Goal: Check status: Check status

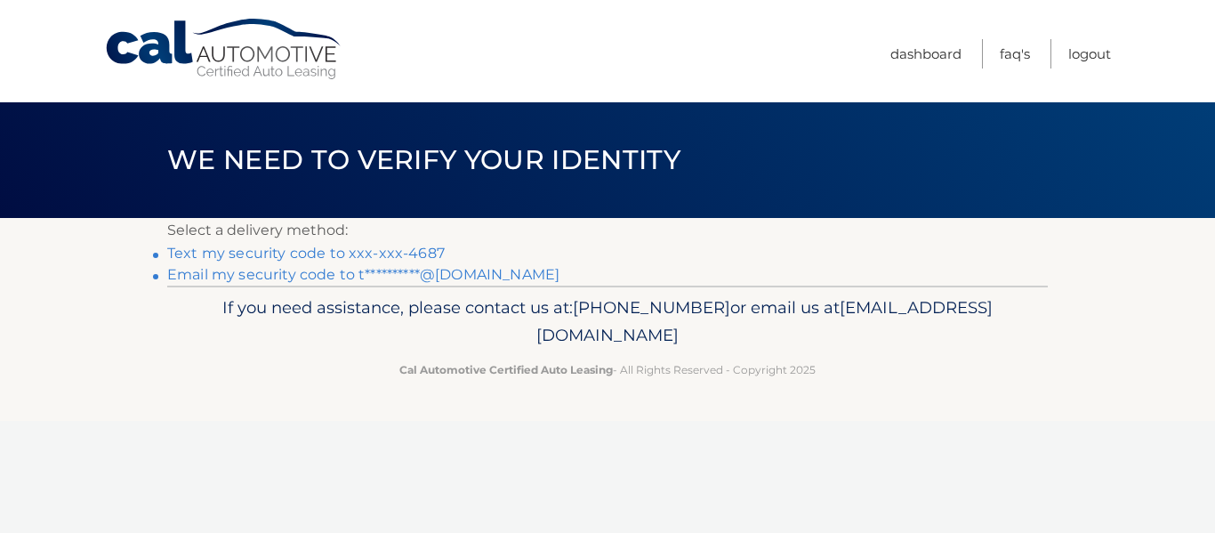
click at [384, 256] on link "Text my security code to xxx-xxx-4687" at bounding box center [306, 253] width 278 height 17
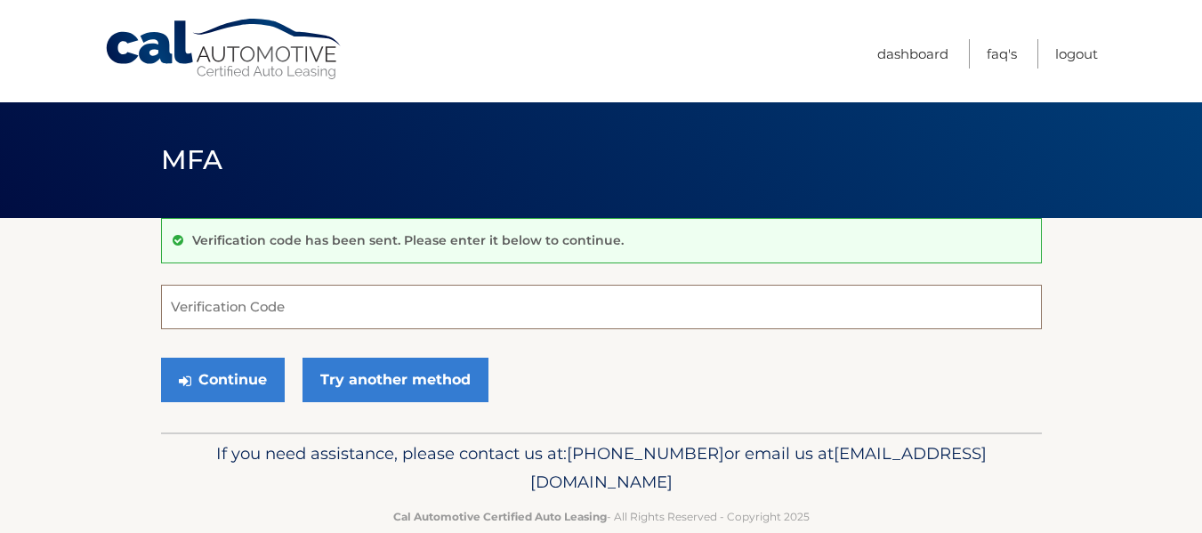
click at [349, 306] on input "Verification Code" at bounding box center [601, 307] width 881 height 44
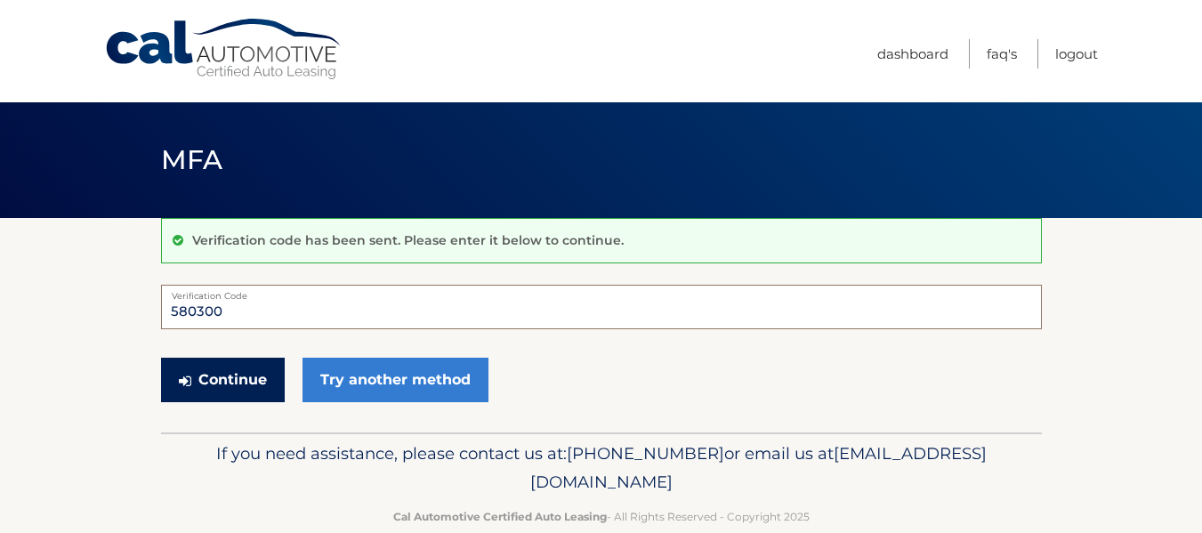
type input "580300"
click at [229, 370] on button "Continue" at bounding box center [223, 380] width 124 height 44
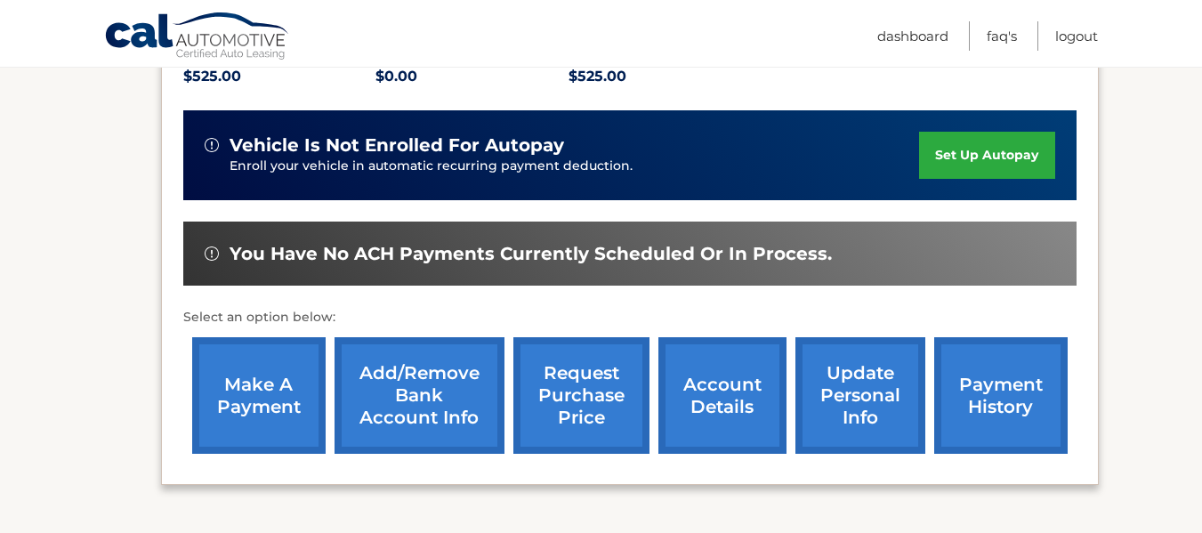
scroll to position [413, 0]
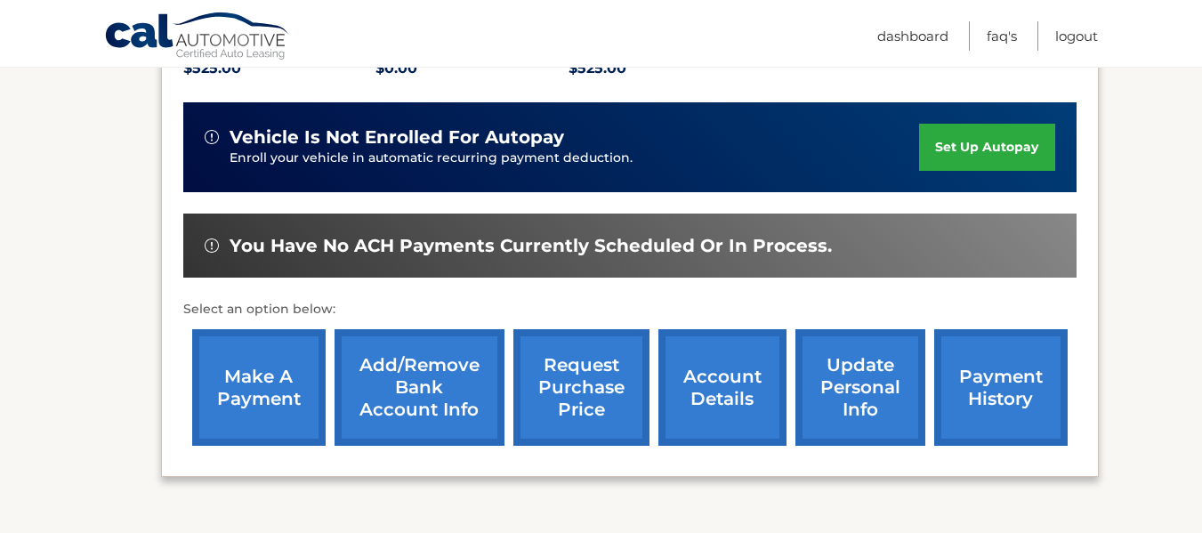
click at [585, 377] on link "request purchase price" at bounding box center [581, 387] width 136 height 117
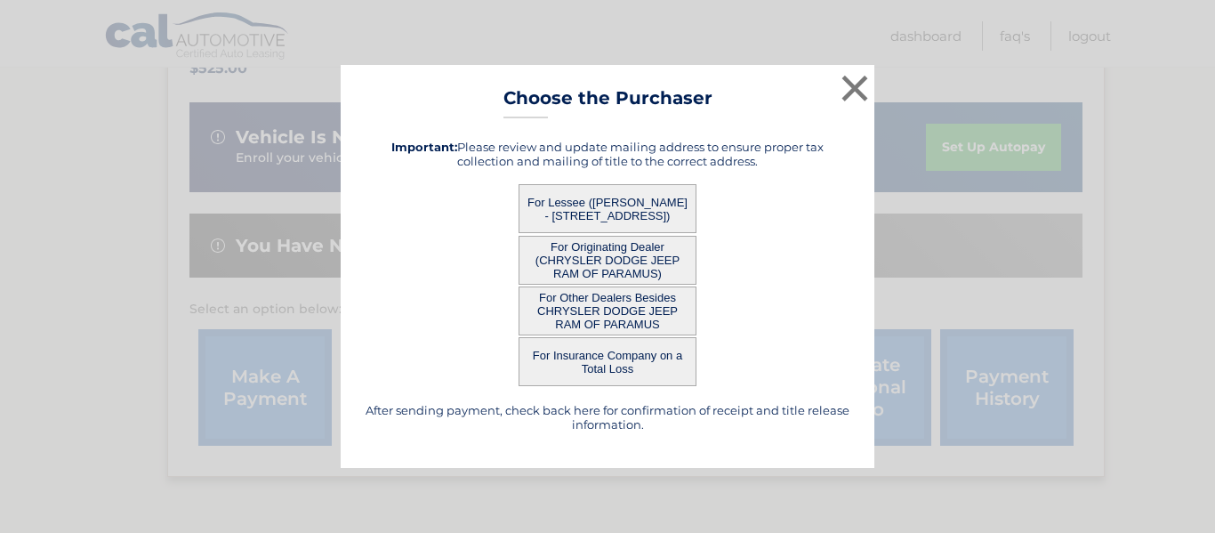
click at [609, 204] on button "For Lessee ([PERSON_NAME] - [STREET_ADDRESS])" at bounding box center [608, 208] width 178 height 49
click at [596, 203] on div "× Choose the Purchaser After sending payment, check back here for confirmation …" at bounding box center [608, 266] width 534 height 403
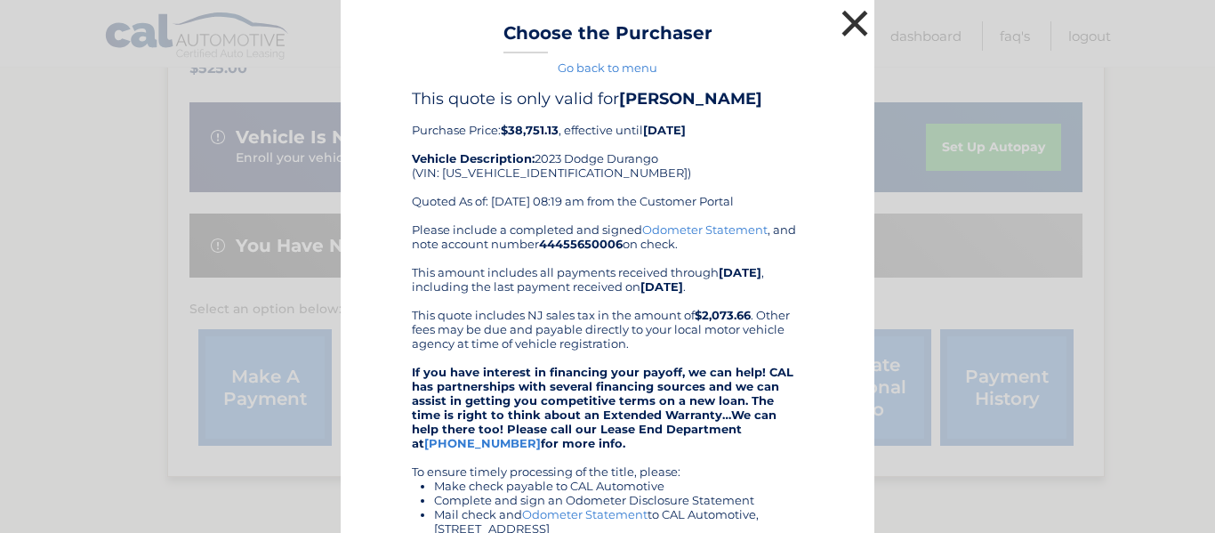
click at [854, 28] on button "×" at bounding box center [855, 23] width 36 height 36
